Goal: Information Seeking & Learning: Learn about a topic

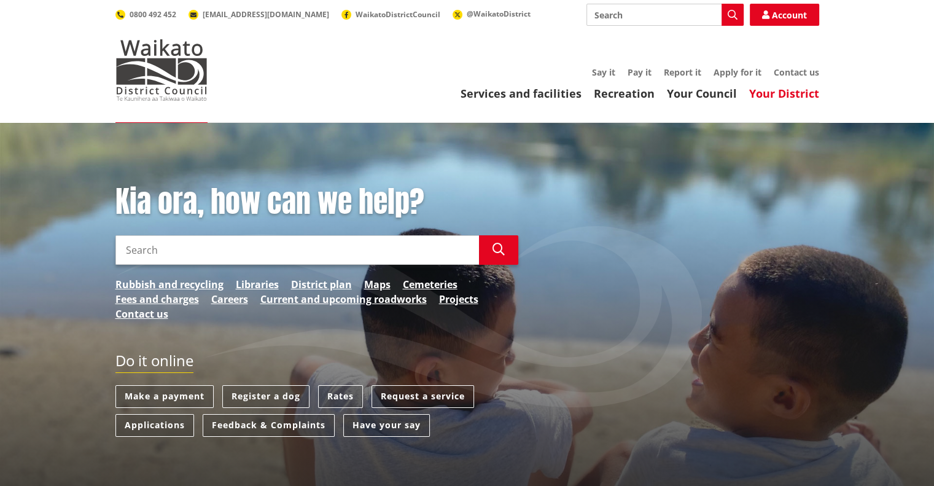
click at [774, 96] on link "Your District" at bounding box center [784, 93] width 70 height 15
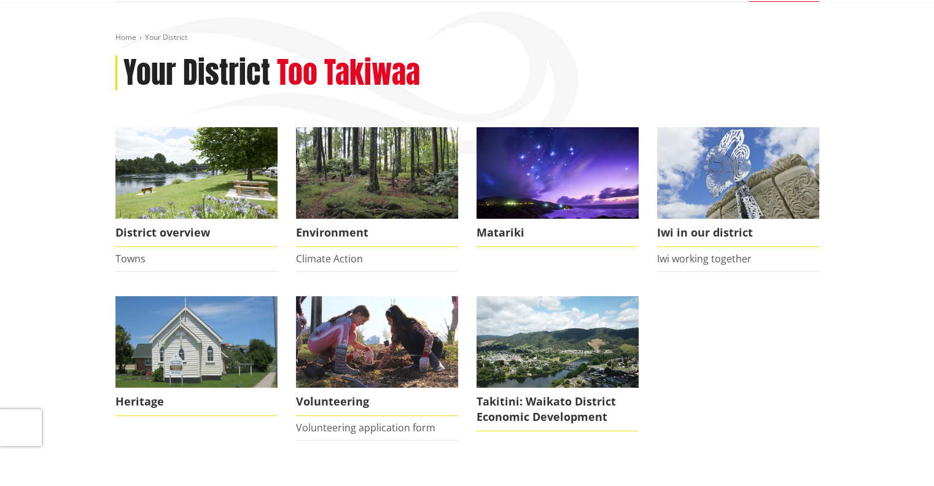
scroll to position [184, 0]
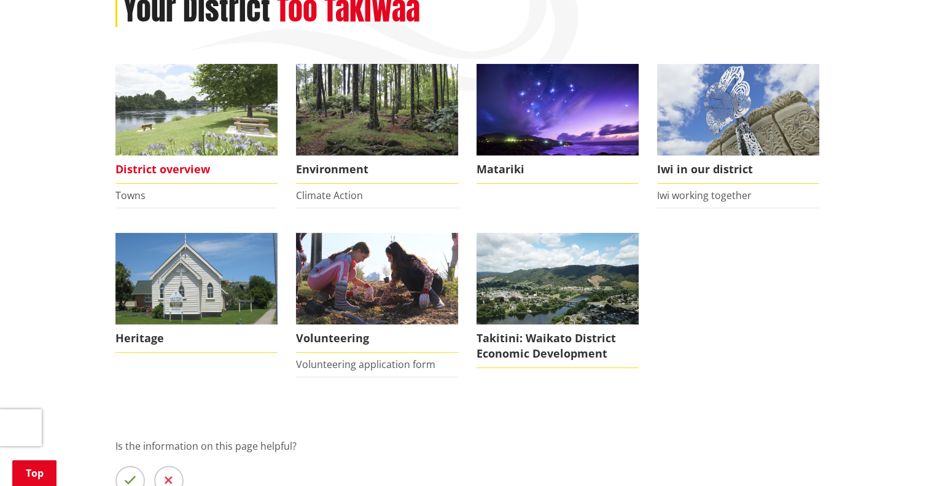
click at [172, 114] on img at bounding box center [196, 109] width 162 height 91
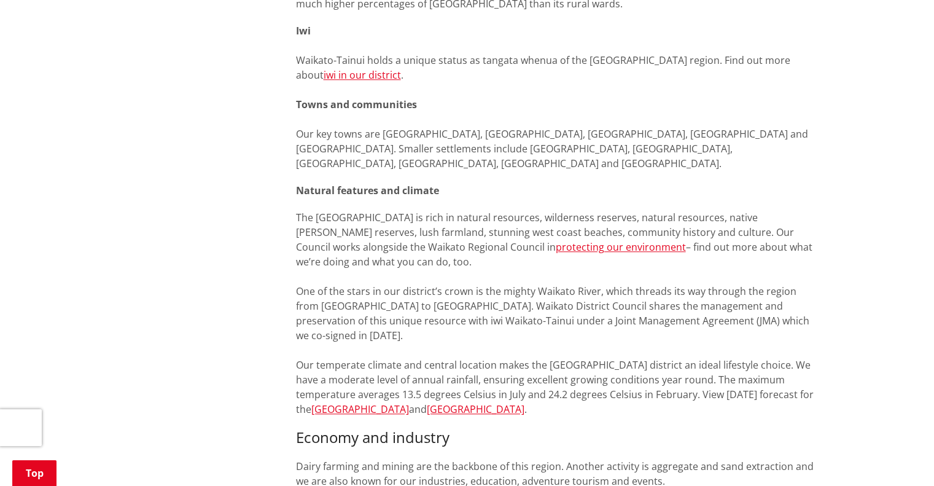
scroll to position [982, 0]
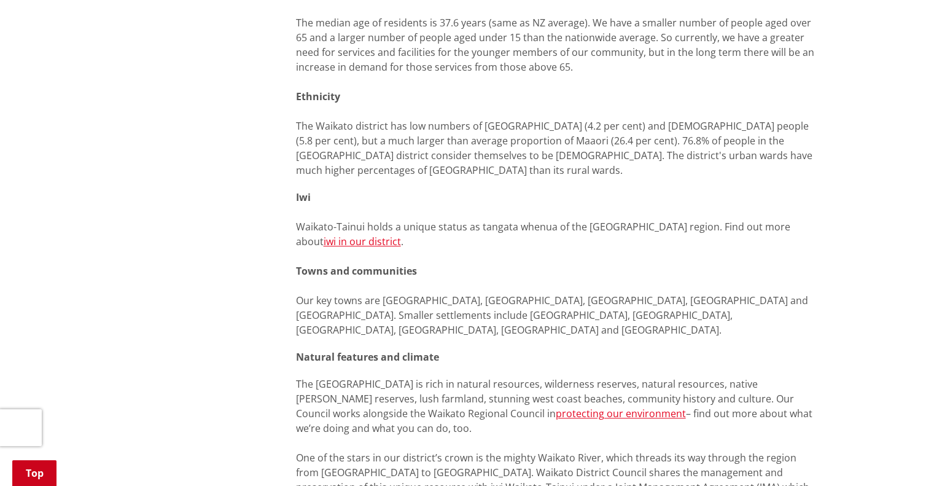
click at [41, 477] on link "Top" at bounding box center [34, 473] width 44 height 26
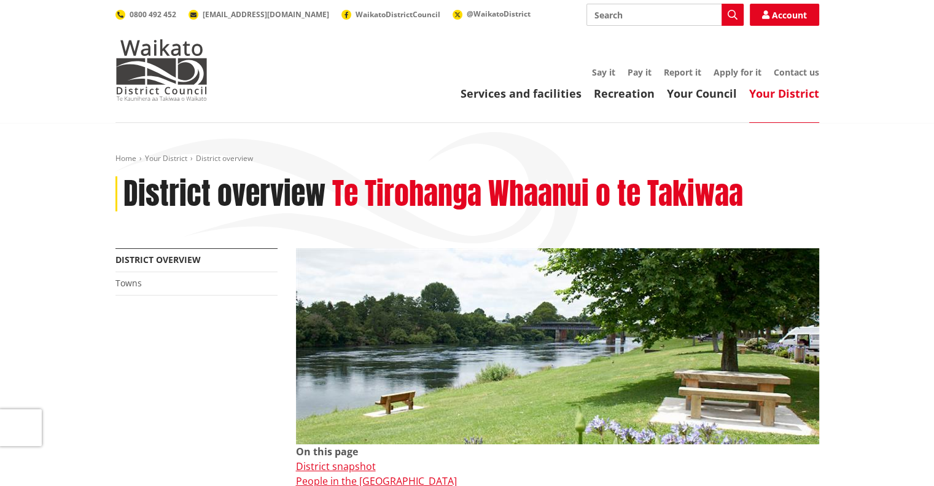
click at [263, 115] on header "Toggle search Toggle navigation Services and facilities Recreation Your Council…" at bounding box center [467, 61] width 934 height 123
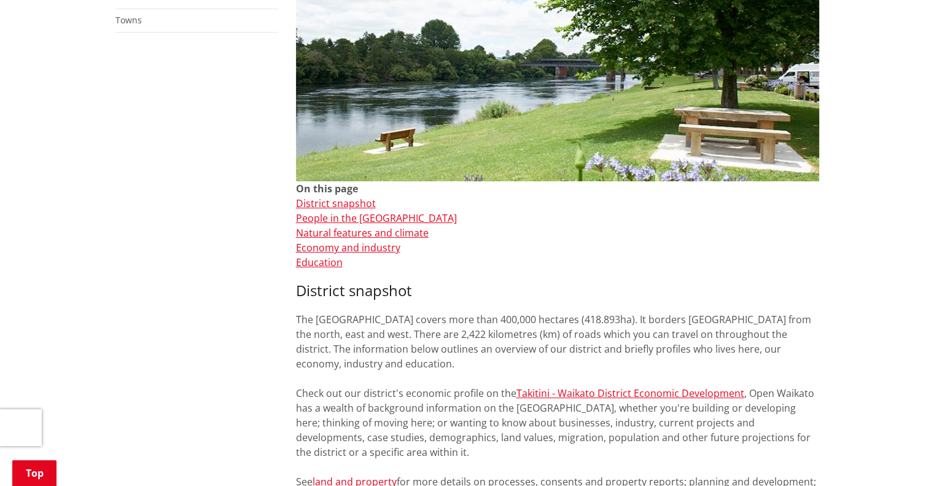
scroll to position [307, 0]
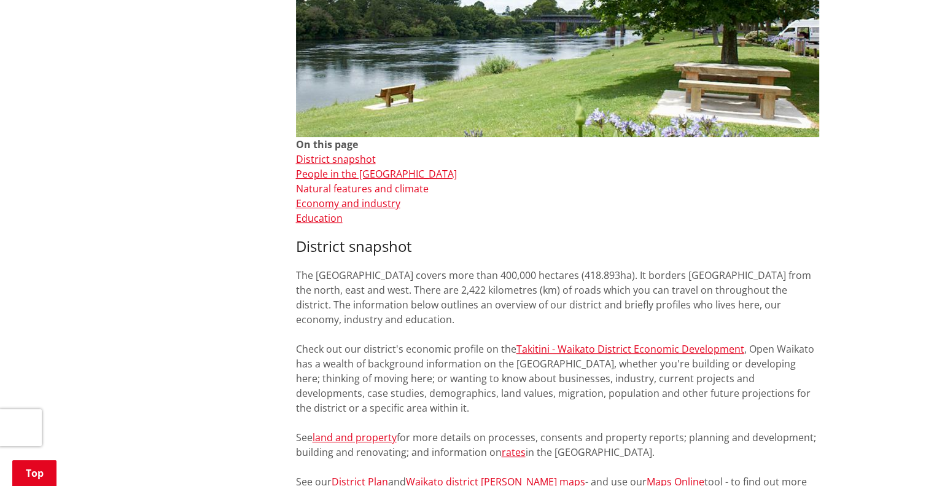
click at [346, 187] on link "Natural features and climate" at bounding box center [362, 189] width 133 height 14
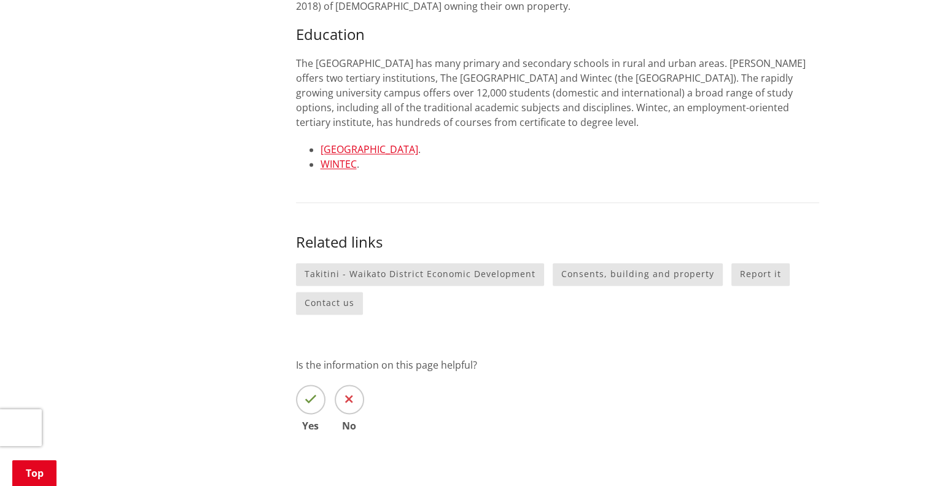
scroll to position [1977, 0]
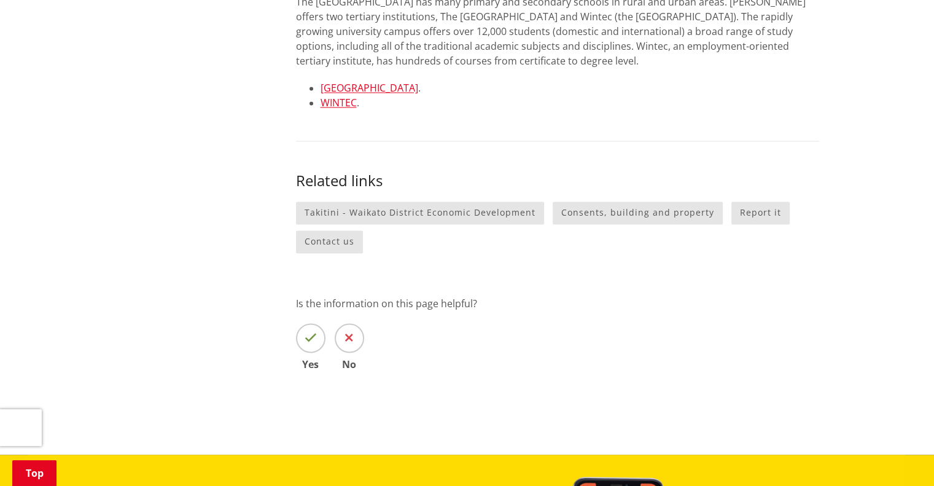
click at [316, 323] on span at bounding box center [310, 337] width 29 height 29
click at [0, 0] on input "Yes" at bounding box center [0, 0] width 0 height 0
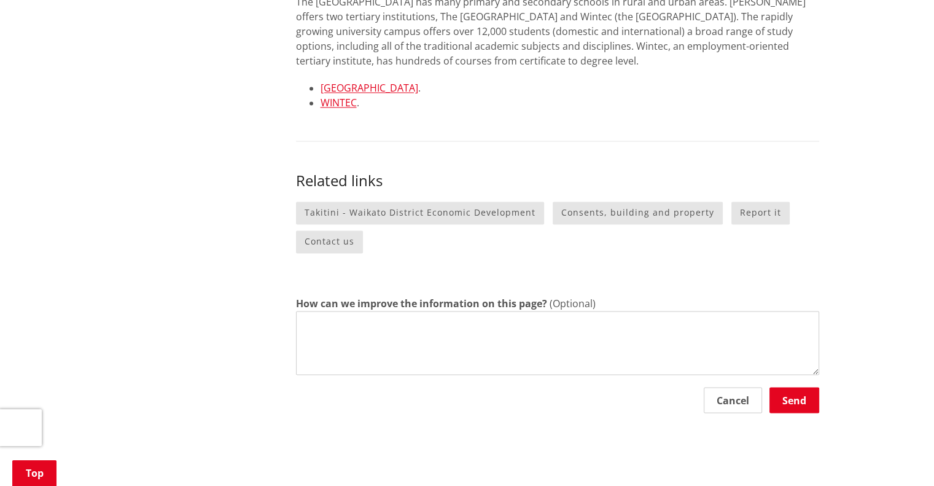
click at [719, 387] on button "Cancel" at bounding box center [733, 400] width 58 height 26
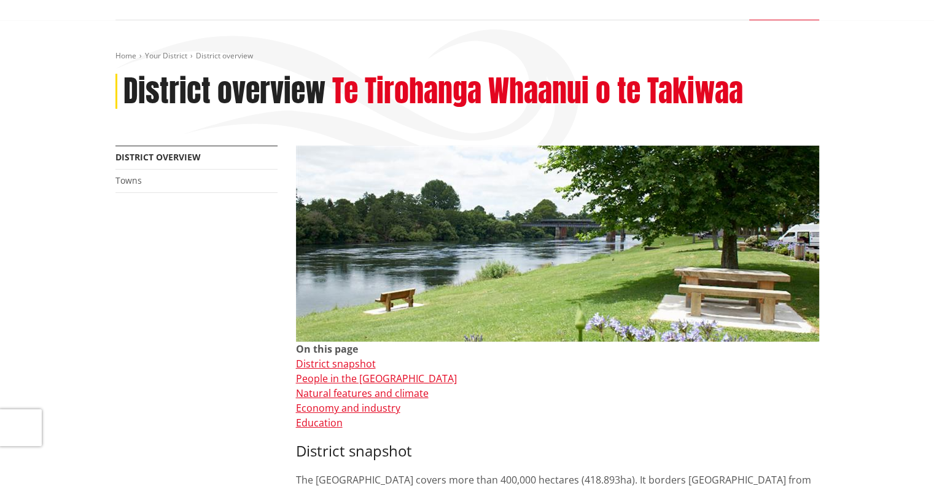
scroll to position [74, 0]
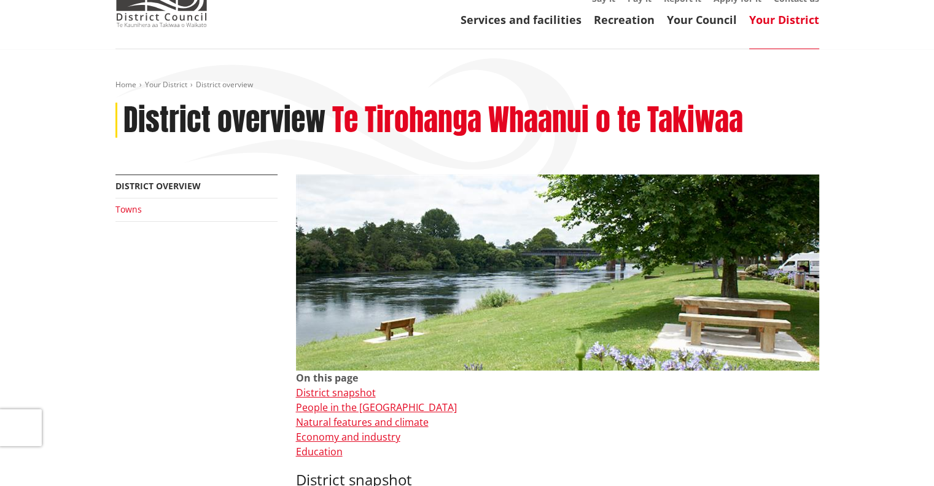
click at [134, 212] on link "Towns" at bounding box center [128, 209] width 26 height 12
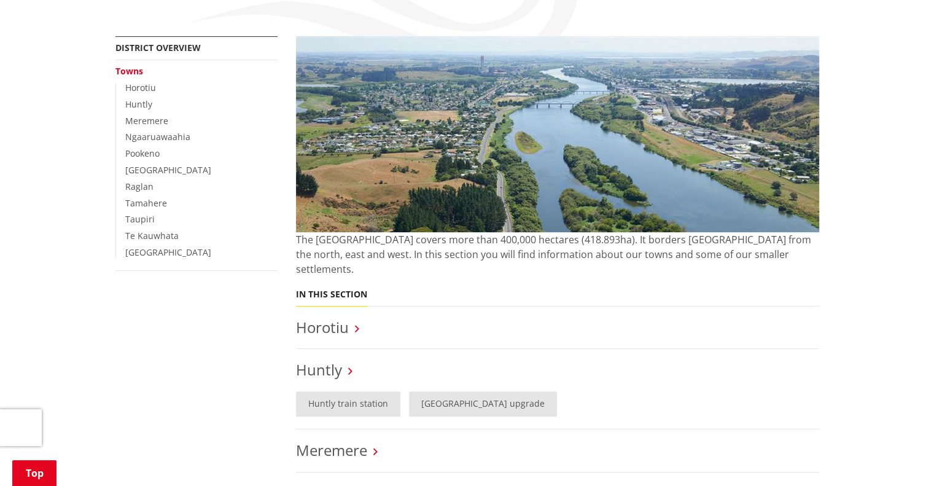
scroll to position [123, 0]
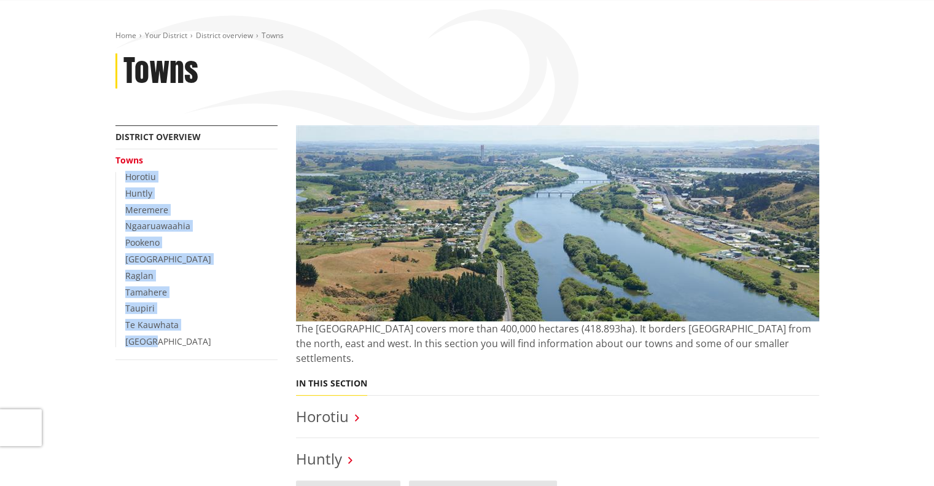
drag, startPoint x: 173, startPoint y: 343, endPoint x: 119, endPoint y: 179, distance: 172.6
click at [119, 179] on ul "Horotiu Huntly [GEOGRAPHIC_DATA] [GEOGRAPHIC_DATA] [GEOGRAPHIC_DATA] [GEOGRAPHI…" at bounding box center [196, 259] width 162 height 175
copy ul "Horotiu Huntly Meremere Ngaaruawaahia [GEOGRAPHIC_DATA] [GEOGRAPHIC_DATA] [GEOG…"
